Goal: Information Seeking & Learning: Learn about a topic

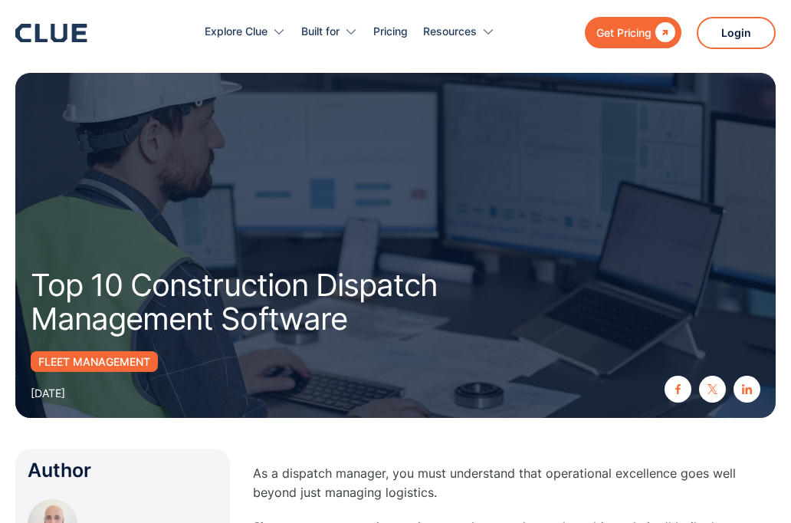
click at [51, 33] on icon at bounding box center [59, 33] width 16 height 18
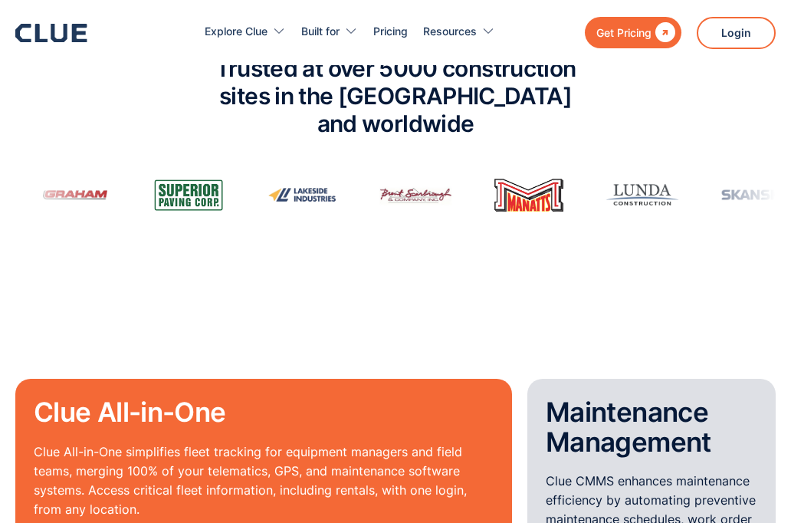
scroll to position [1002, 0]
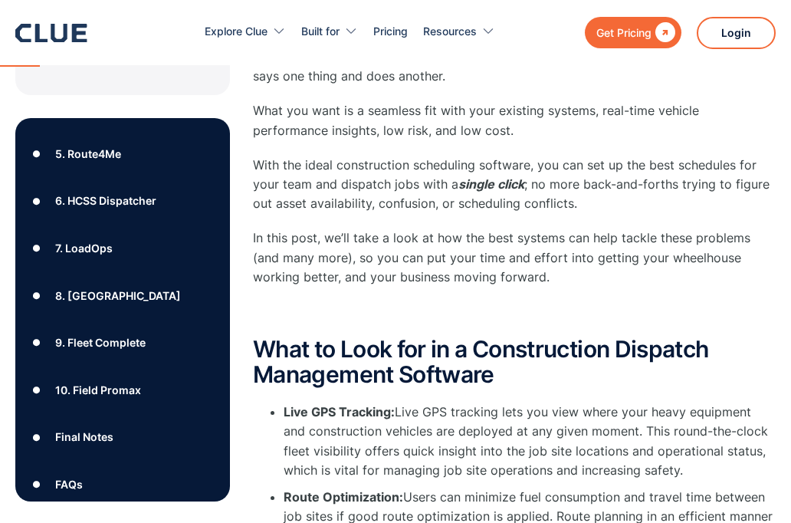
scroll to position [379, 0]
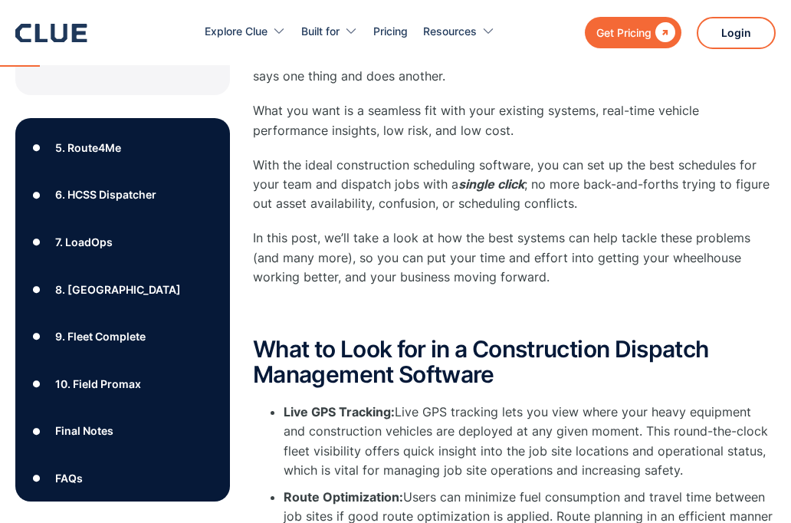
click at [89, 232] on div "7. LoadOps" at bounding box center [83, 241] width 57 height 19
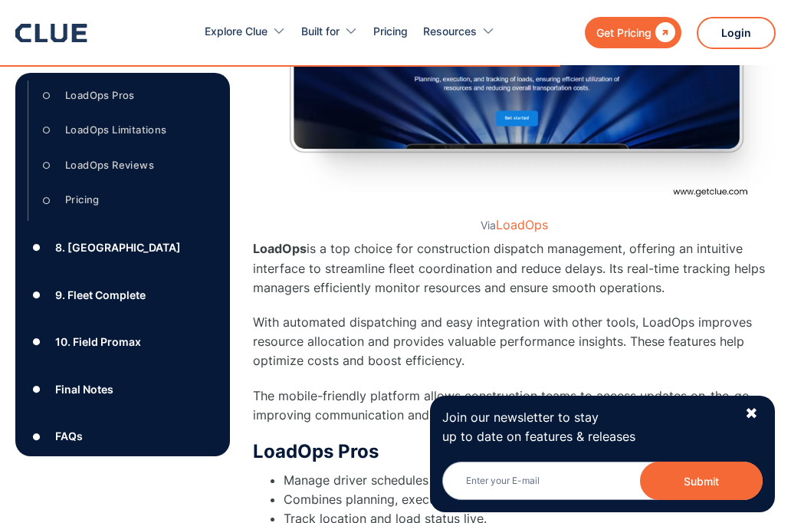
scroll to position [529, 0]
